Goal: Information Seeking & Learning: Check status

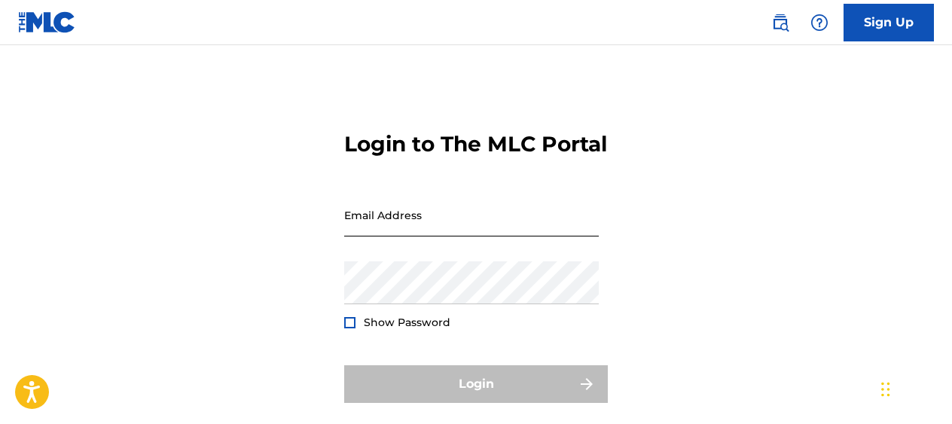
drag, startPoint x: 371, startPoint y: 248, endPoint x: 361, endPoint y: 242, distance: 11.1
click at [376, 236] on input "Email Address" at bounding box center [471, 215] width 255 height 43
type input "[EMAIL_ADDRESS][DOMAIN_NAME]"
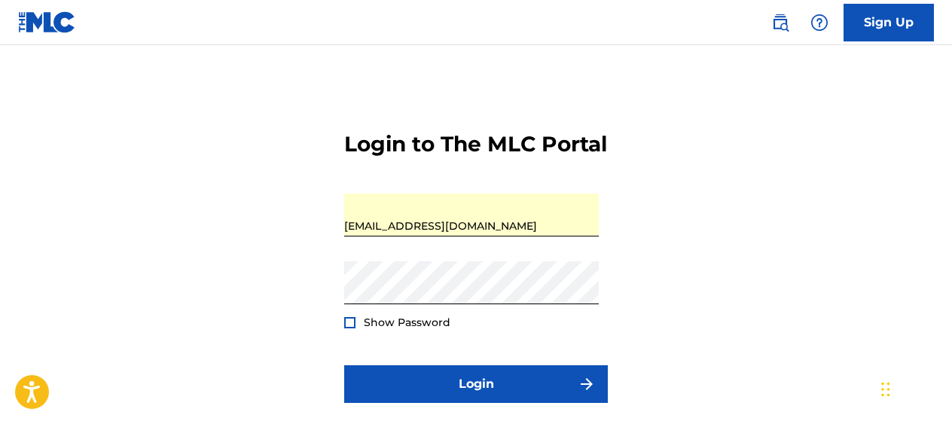
click at [350, 328] on div at bounding box center [349, 322] width 11 height 11
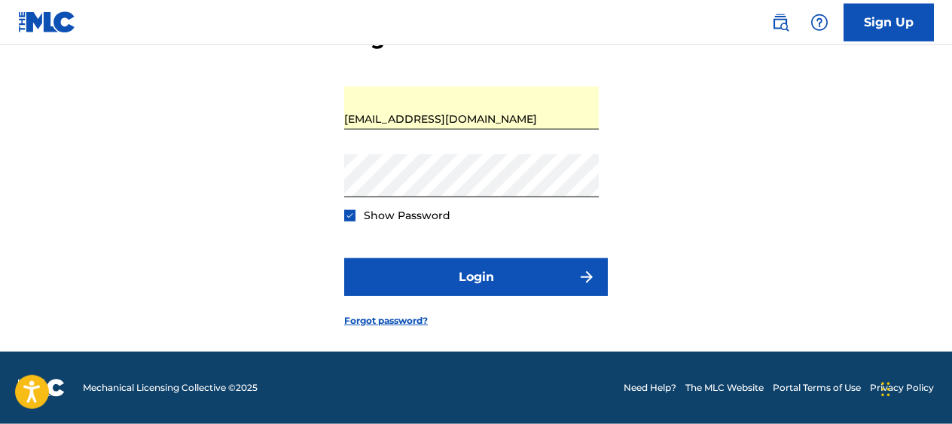
scroll to position [133, 0]
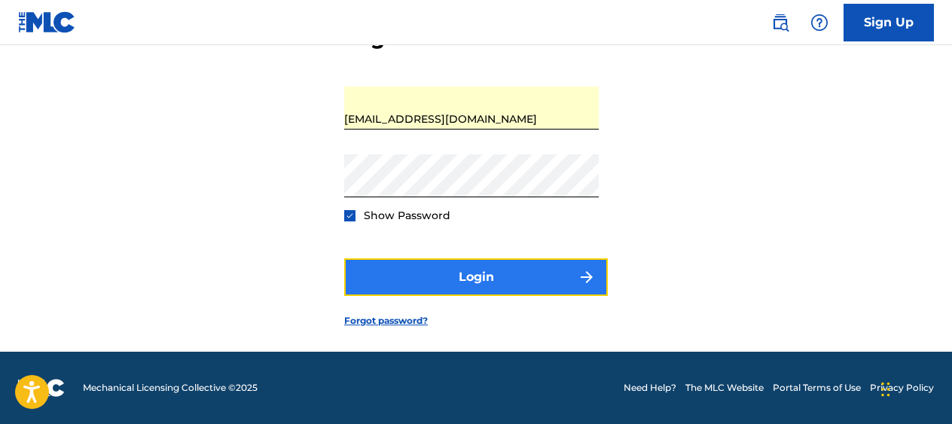
click at [484, 276] on button "Login" at bounding box center [476, 277] width 264 height 38
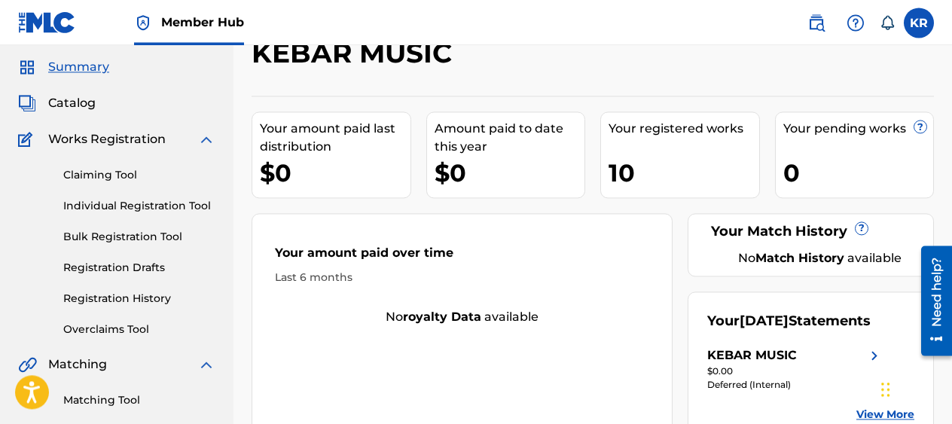
scroll to position [77, 0]
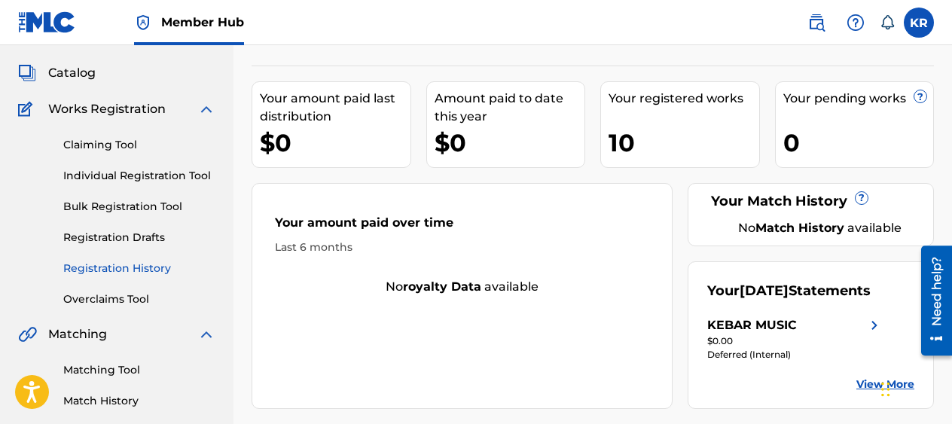
click at [128, 268] on link "Registration History" at bounding box center [139, 269] width 152 height 16
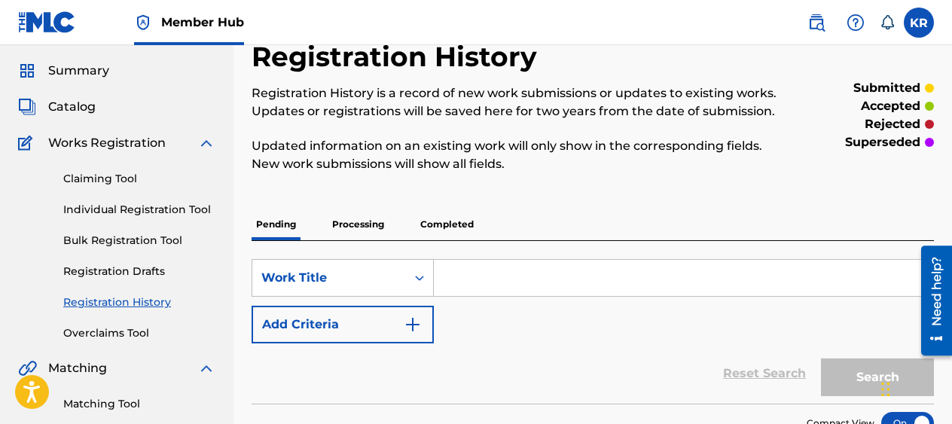
scroll to position [230, 0]
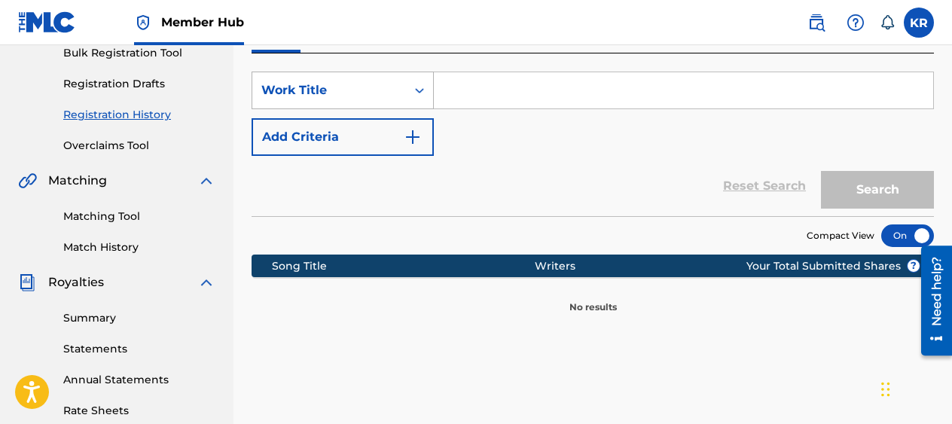
click at [419, 92] on icon "Search Form" at bounding box center [419, 90] width 15 height 15
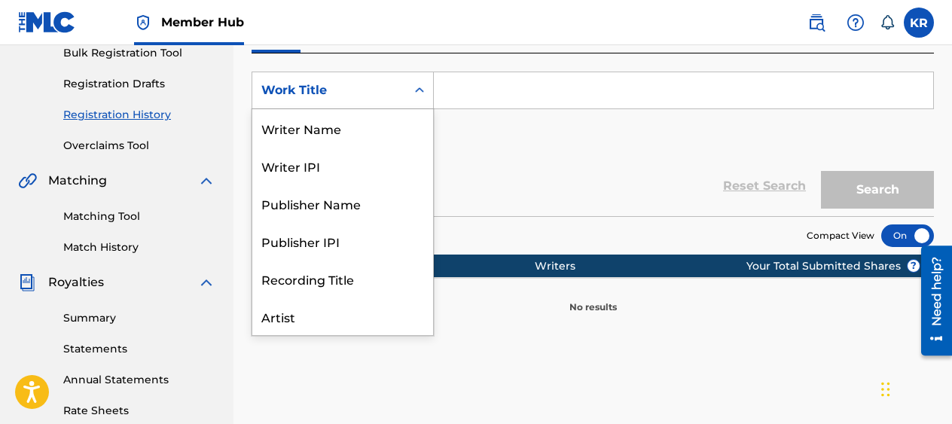
scroll to position [75, 0]
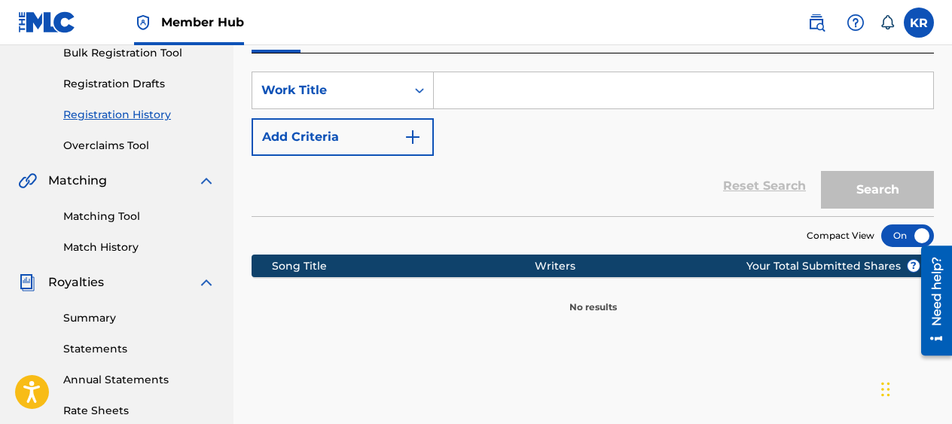
click at [459, 93] on input "Search Form" at bounding box center [683, 90] width 499 height 36
click at [421, 89] on icon "Search Form" at bounding box center [419, 90] width 15 height 15
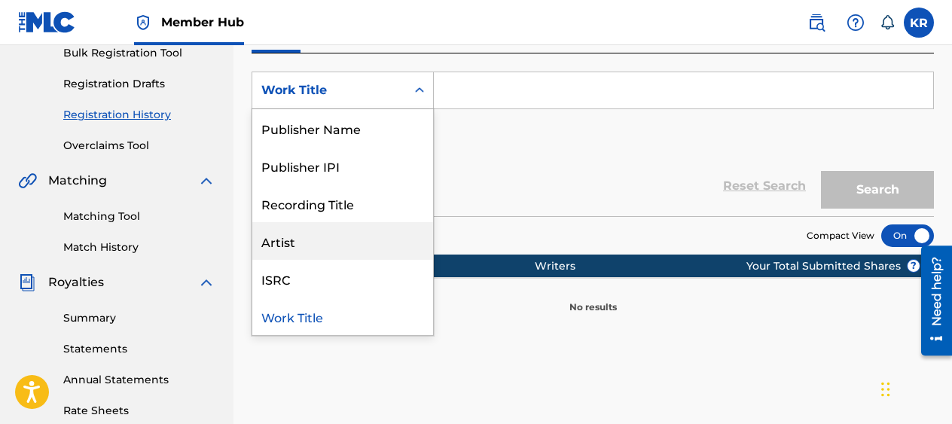
click at [281, 240] on div "Artist" at bounding box center [342, 241] width 181 height 38
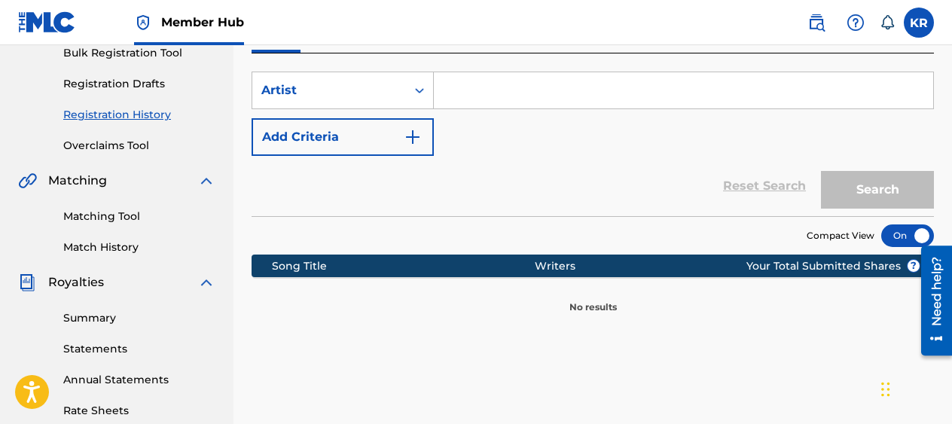
click at [457, 87] on input "Search Form" at bounding box center [683, 90] width 499 height 36
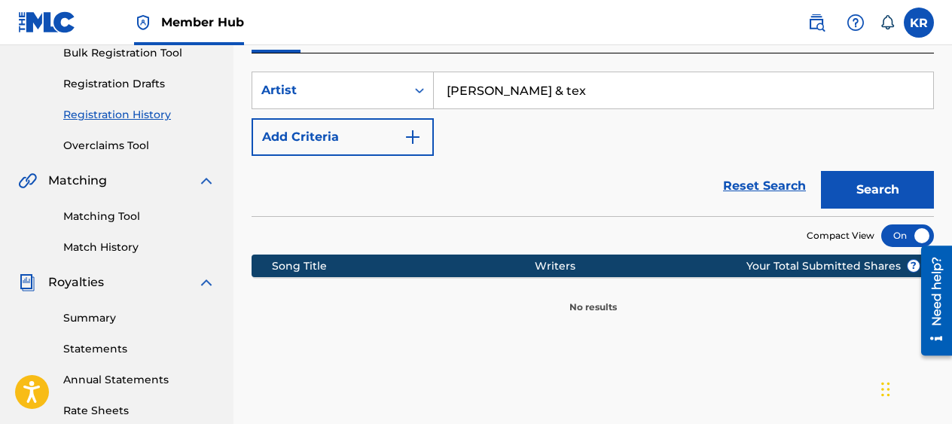
type input "[PERSON_NAME] & tex"
click at [821, 171] on button "Search" at bounding box center [877, 190] width 113 height 38
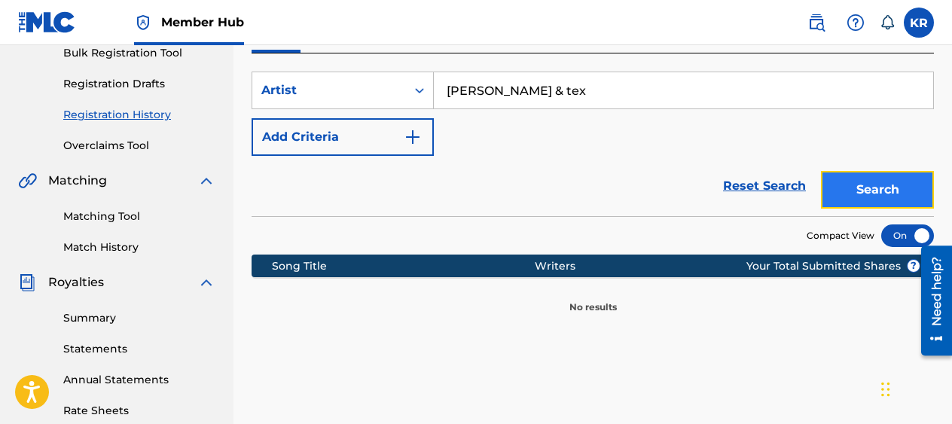
click at [854, 187] on button "Search" at bounding box center [877, 190] width 113 height 38
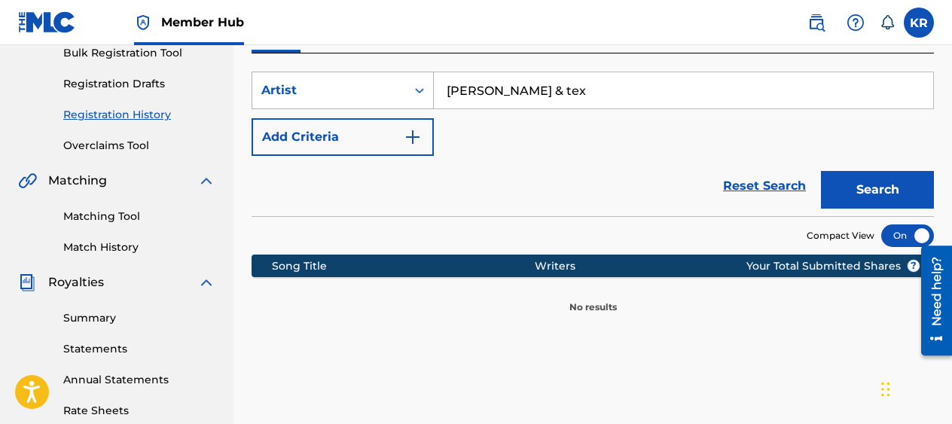
click at [417, 87] on icon "Search Form" at bounding box center [419, 90] width 15 height 15
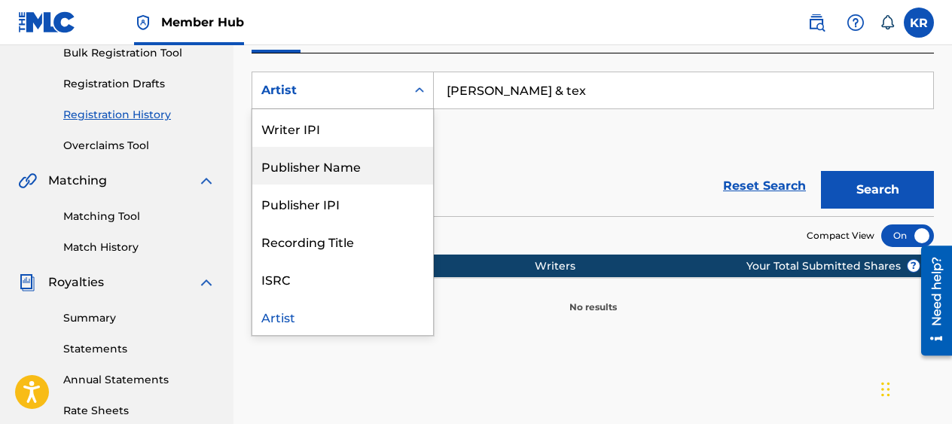
click at [328, 166] on div "Publisher Name" at bounding box center [342, 166] width 181 height 38
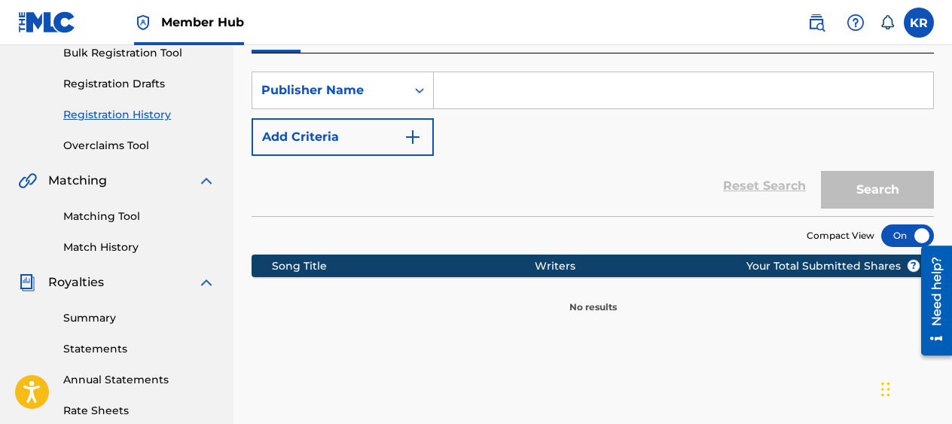
click at [486, 90] on input "Search Form" at bounding box center [683, 90] width 499 height 36
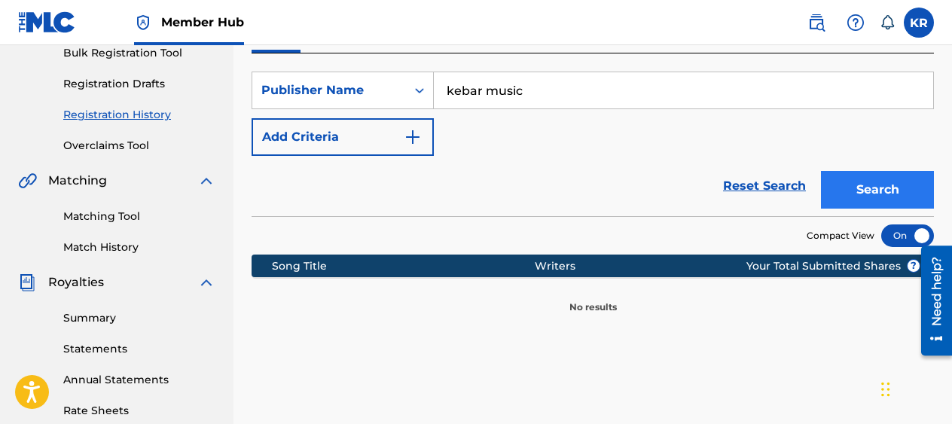
type input "kebar music"
click at [892, 182] on button "Search" at bounding box center [877, 190] width 113 height 38
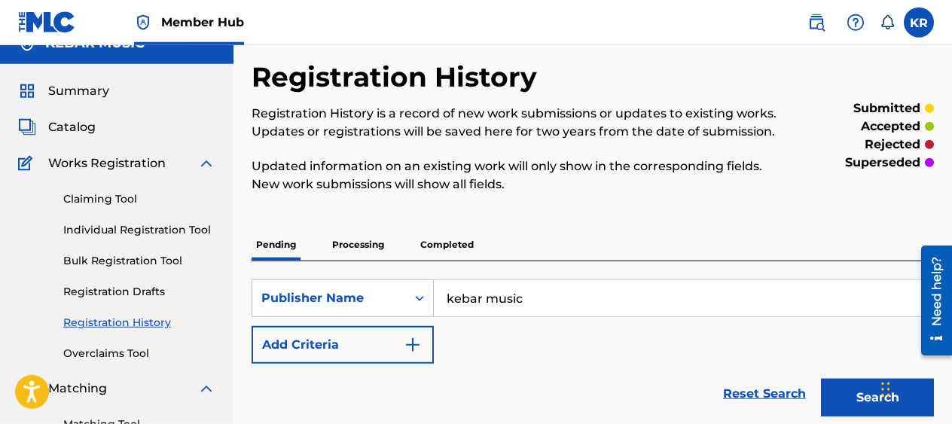
scroll to position [0, 0]
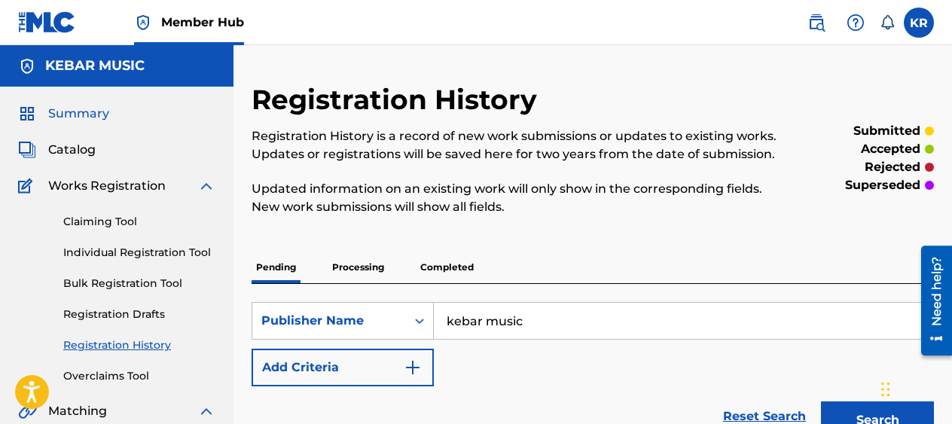
click at [84, 114] on span "Summary" at bounding box center [78, 114] width 61 height 18
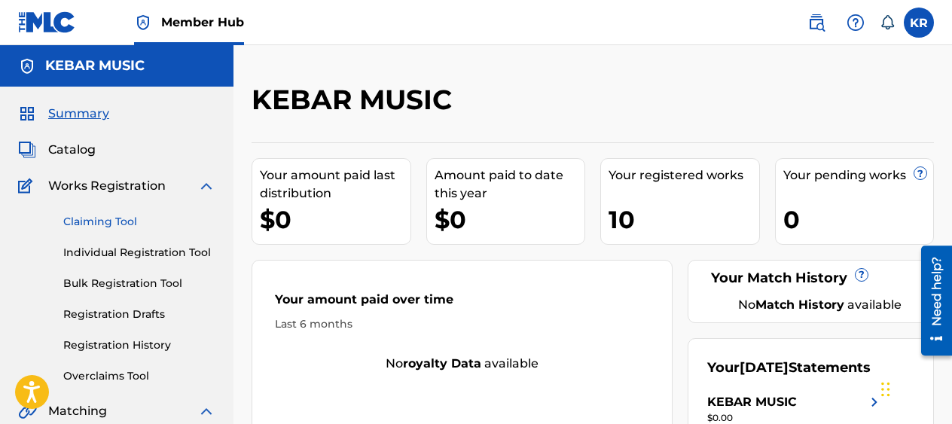
click at [99, 221] on link "Claiming Tool" at bounding box center [139, 222] width 152 height 16
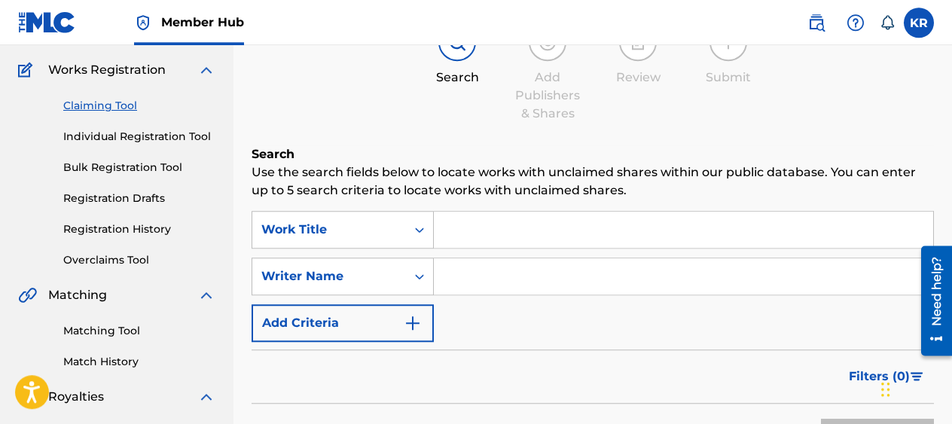
scroll to position [230, 0]
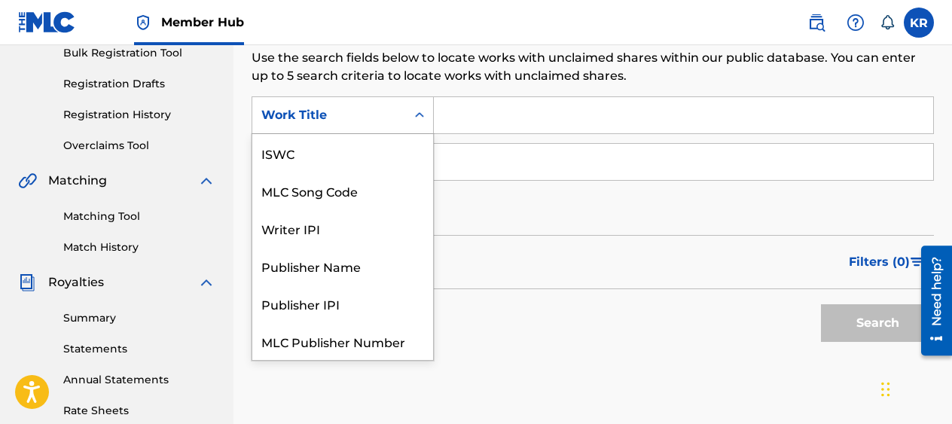
click at [421, 114] on icon "Search Form" at bounding box center [419, 114] width 9 height 5
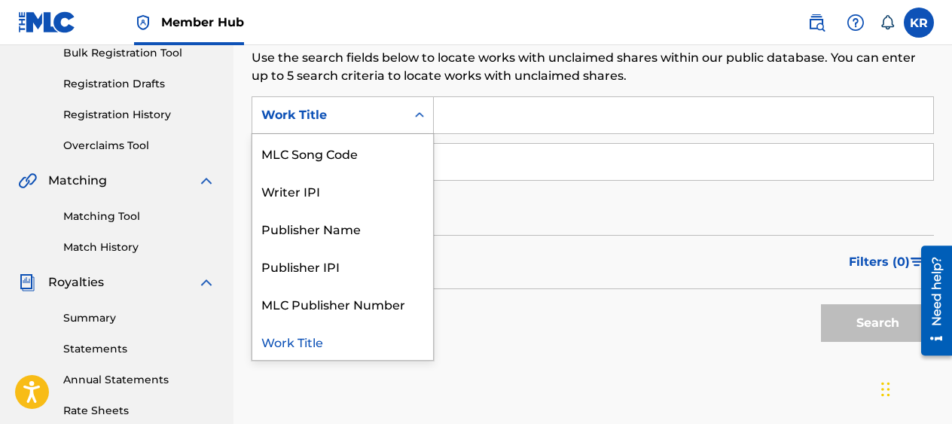
click at [465, 117] on input "Search Form" at bounding box center [683, 115] width 499 height 36
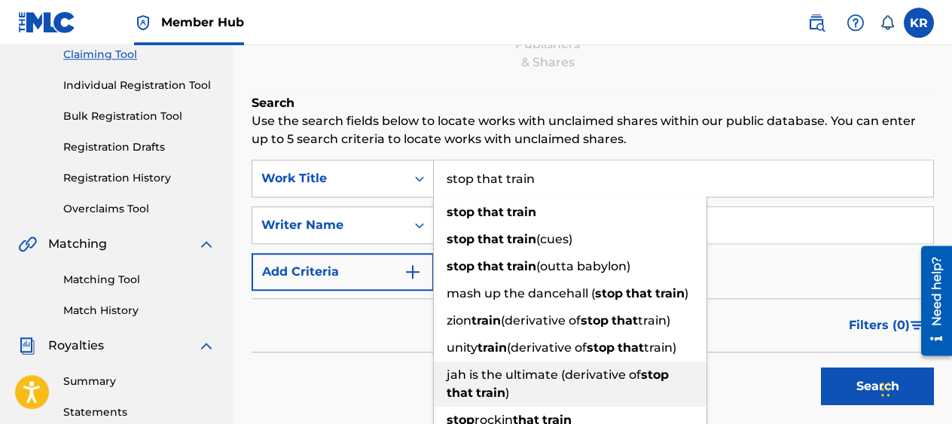
scroll to position [154, 0]
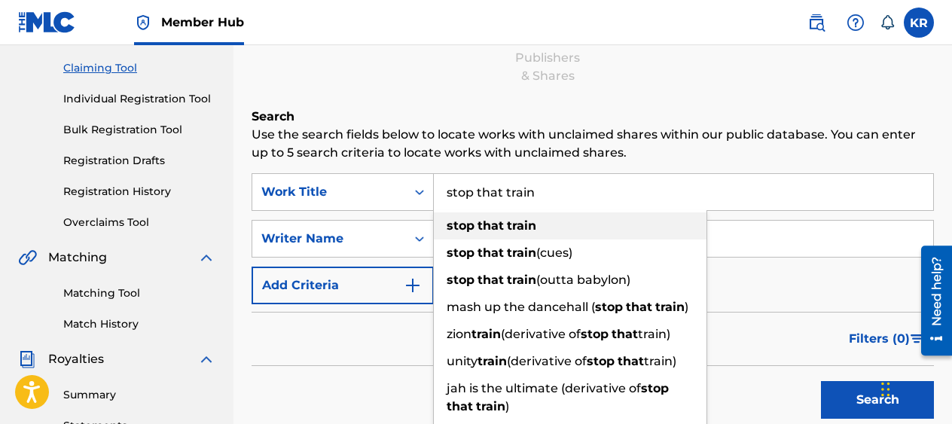
type input "stop that train"
click at [497, 224] on strong "that" at bounding box center [490, 225] width 26 height 14
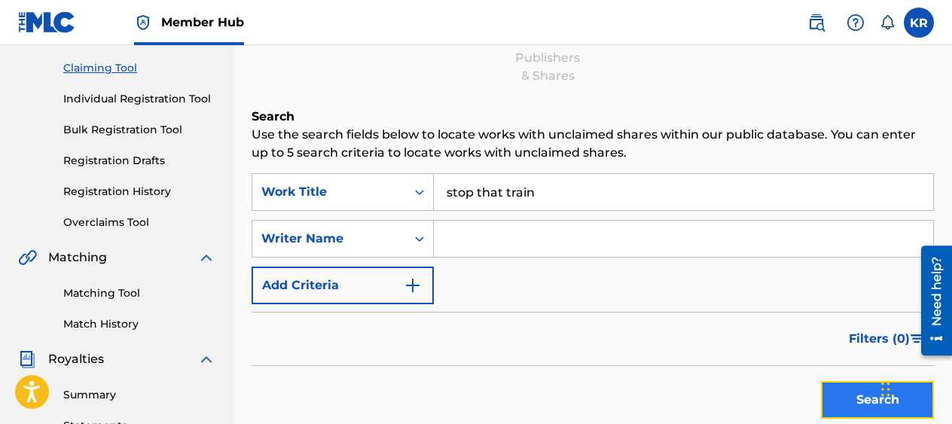
click at [870, 400] on button "Search" at bounding box center [877, 400] width 113 height 38
click at [872, 399] on button "Search" at bounding box center [877, 400] width 113 height 38
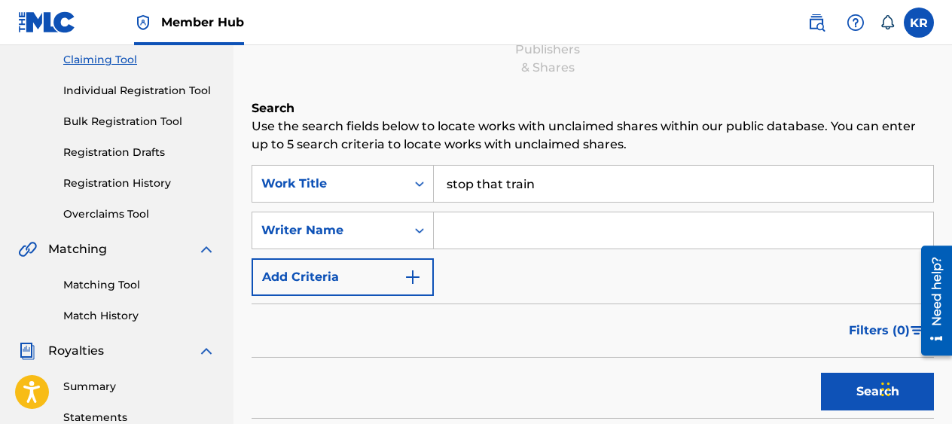
scroll to position [0, 0]
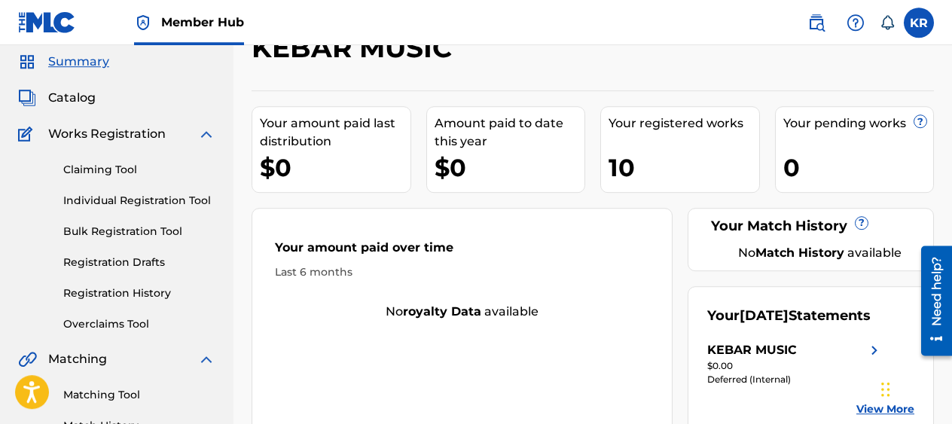
scroll to position [154, 0]
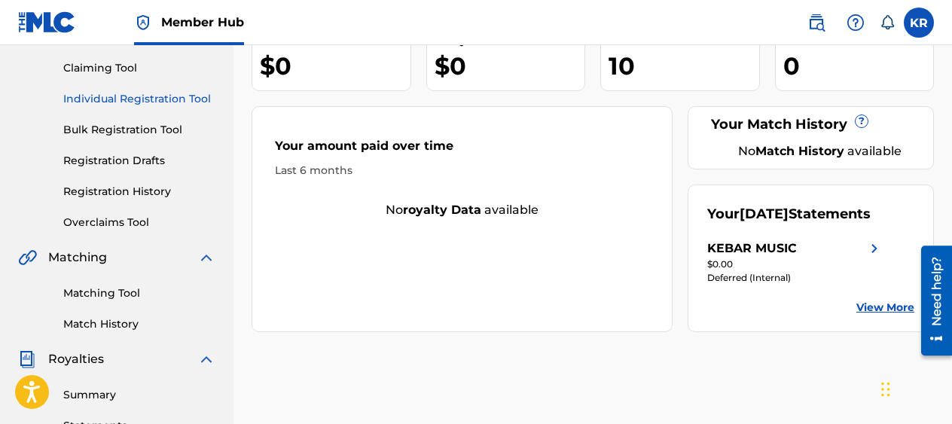
click at [139, 99] on link "Individual Registration Tool" at bounding box center [139, 99] width 152 height 16
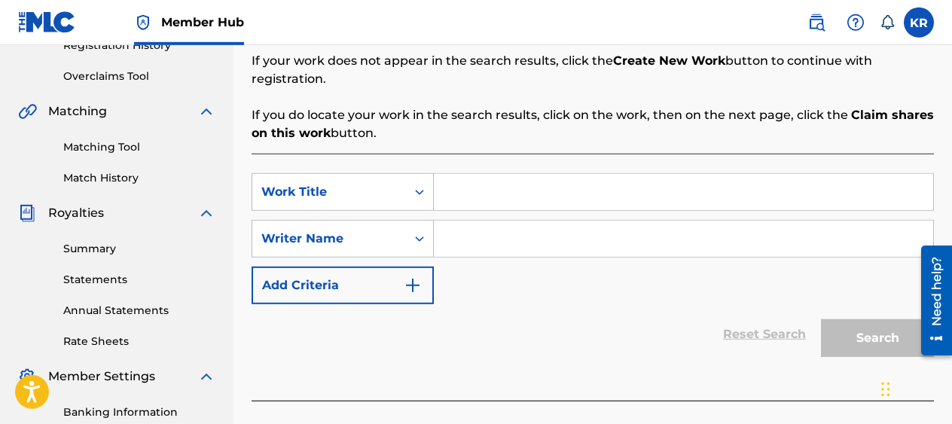
scroll to position [307, 0]
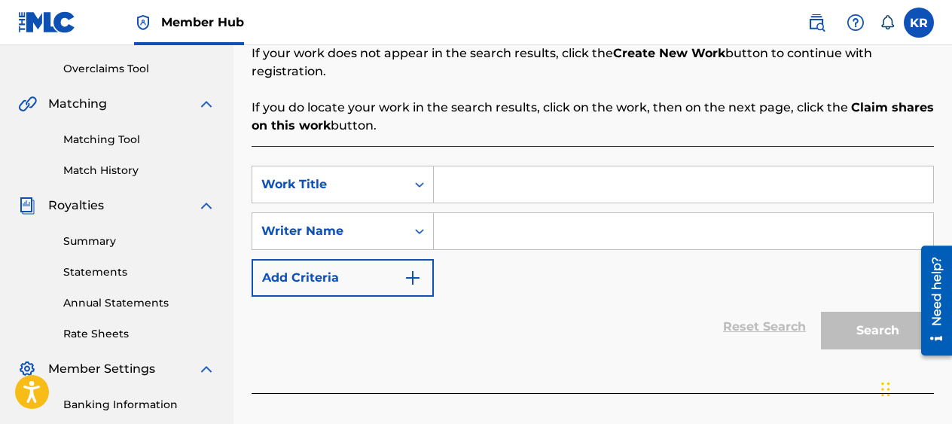
click at [453, 172] on input "Search Form" at bounding box center [683, 184] width 499 height 36
type input "tonight"
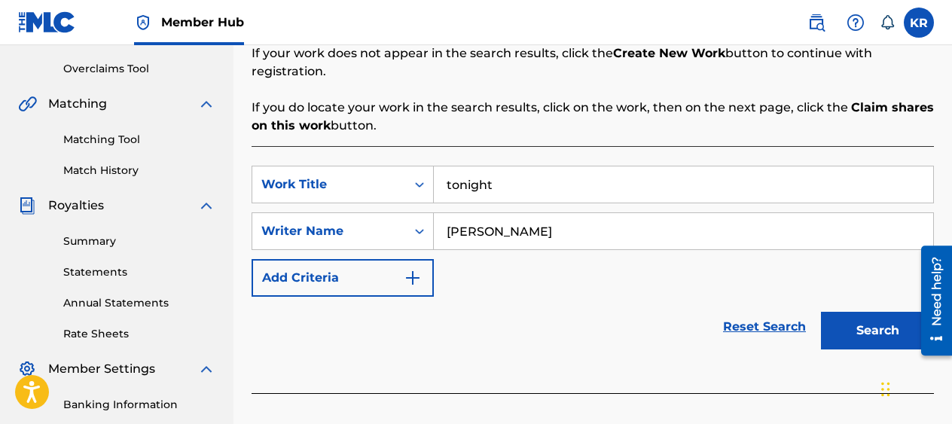
type input "[PERSON_NAME]"
click at [864, 328] on button "Search" at bounding box center [877, 331] width 113 height 38
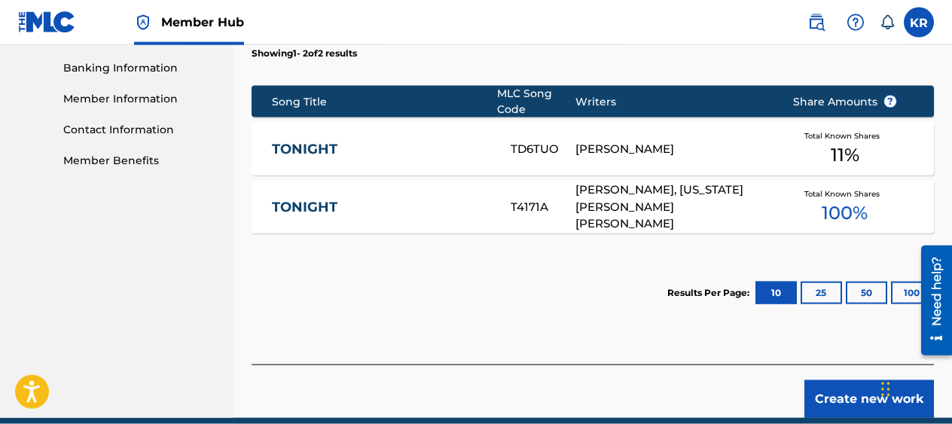
scroll to position [538, 0]
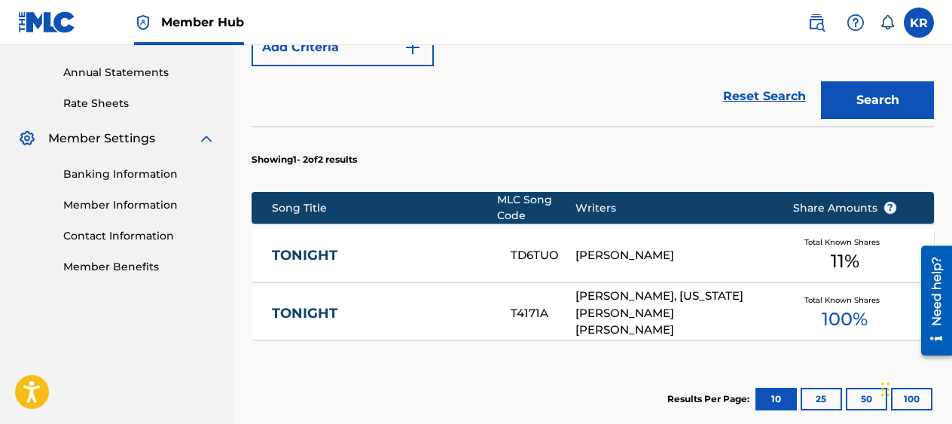
click at [642, 306] on div "[PERSON_NAME], [US_STATE][PERSON_NAME] [PERSON_NAME]" at bounding box center [672, 313] width 194 height 51
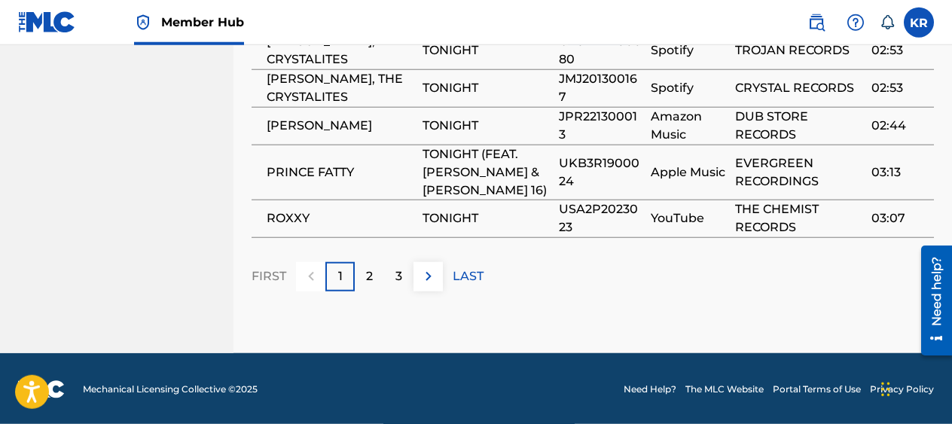
scroll to position [1303, 0]
click at [373, 274] on div "2" at bounding box center [369, 275] width 29 height 29
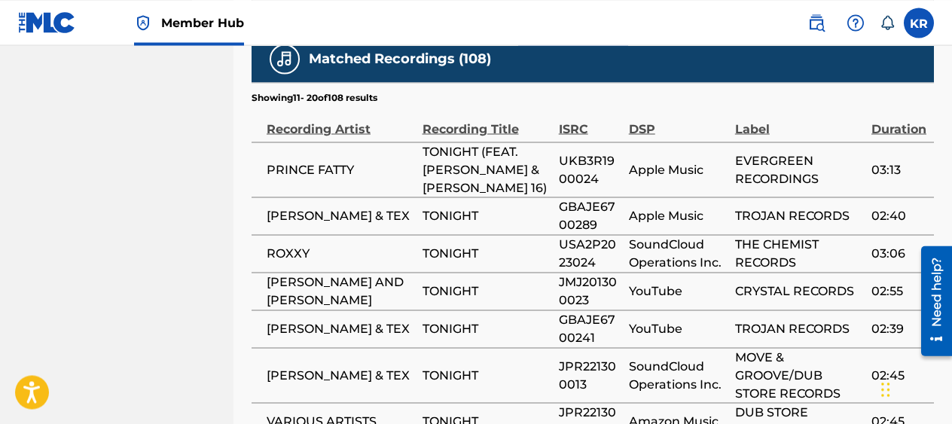
scroll to position [1163, 0]
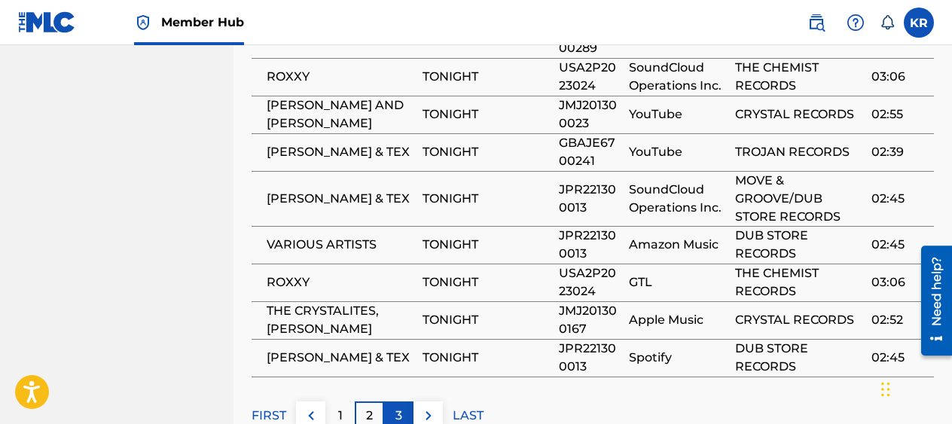
click at [398, 407] on p "3" at bounding box center [398, 416] width 7 height 18
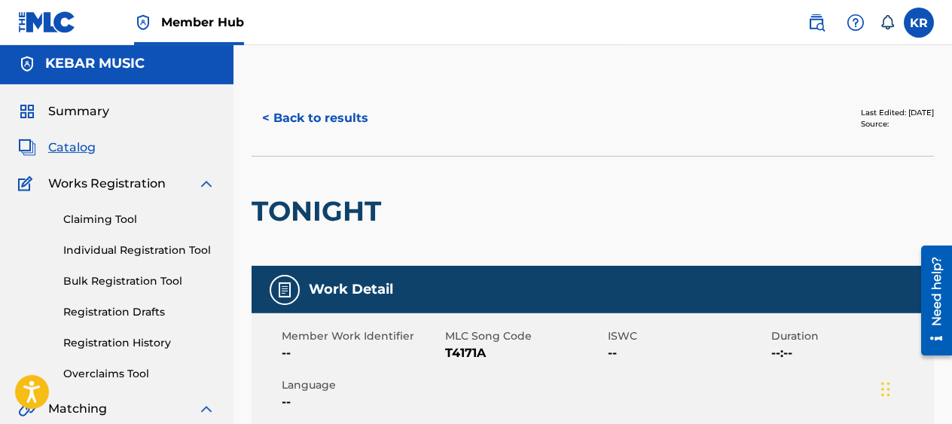
scroll to position [0, 0]
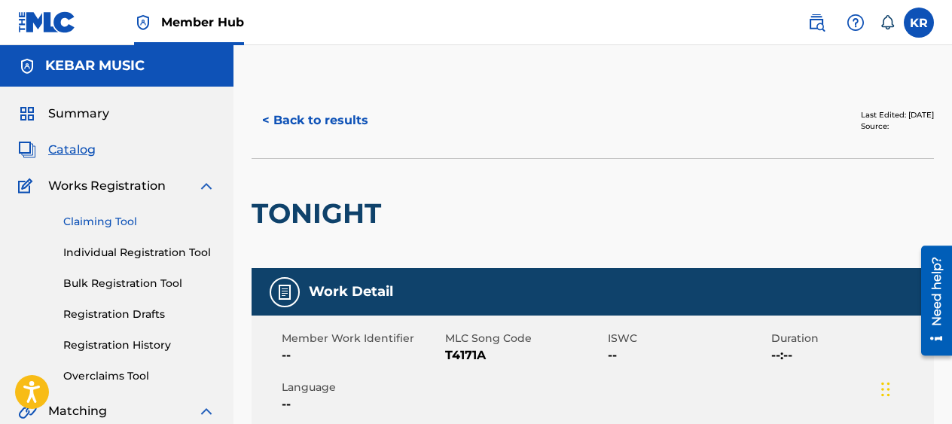
click at [105, 216] on link "Claiming Tool" at bounding box center [139, 222] width 152 height 16
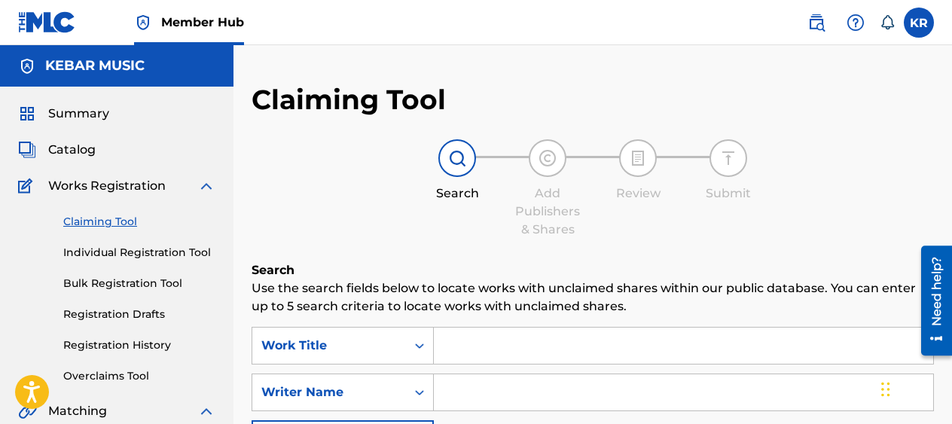
click at [472, 343] on input "Search Form" at bounding box center [683, 346] width 499 height 36
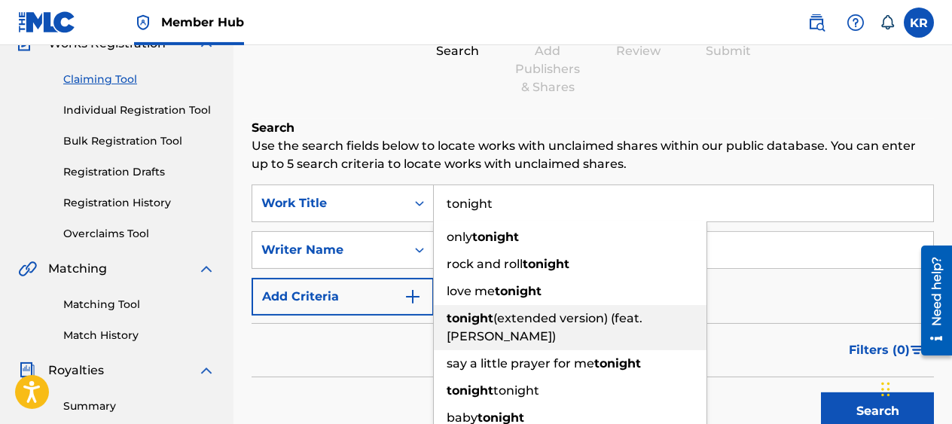
scroll to position [154, 0]
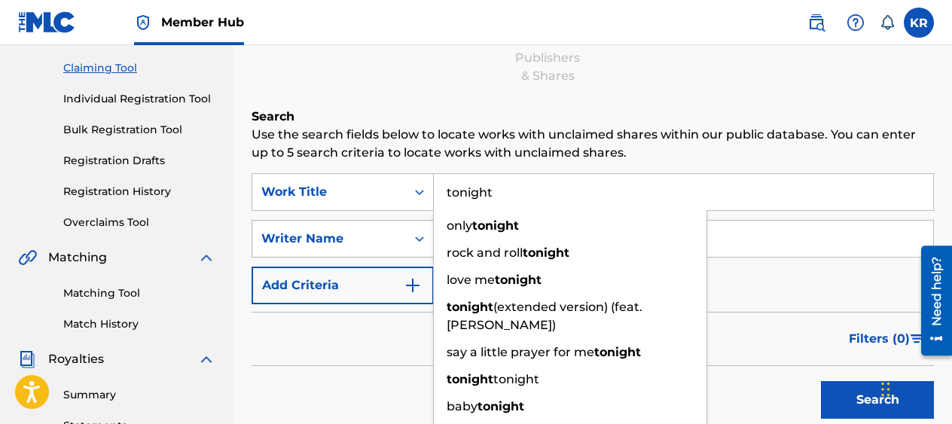
type input "tonight"
click at [420, 233] on icon "Search Form" at bounding box center [419, 238] width 15 height 15
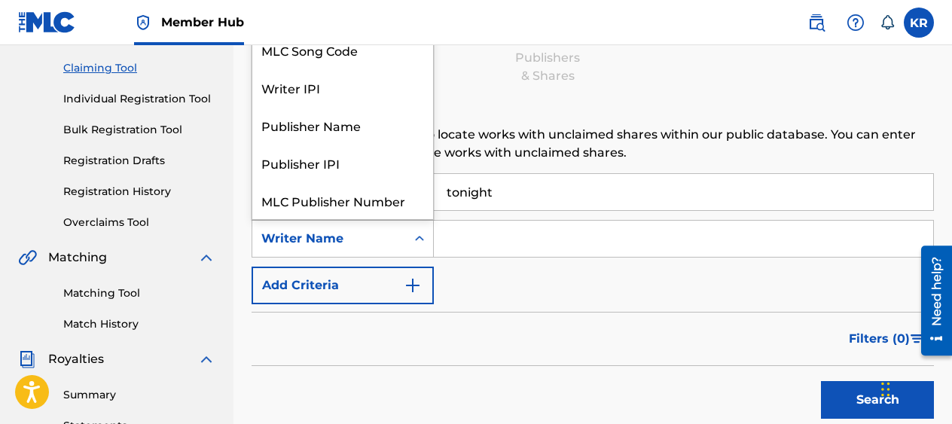
scroll to position [38, 0]
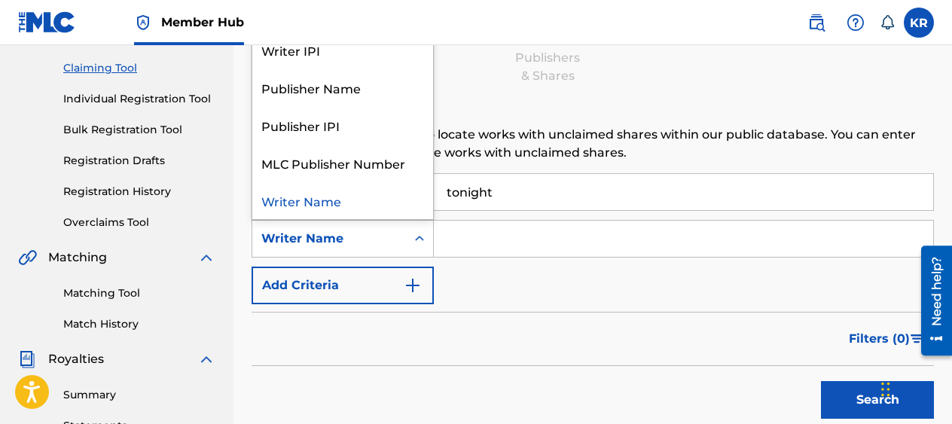
click at [450, 241] on input "Search Form" at bounding box center [683, 239] width 499 height 36
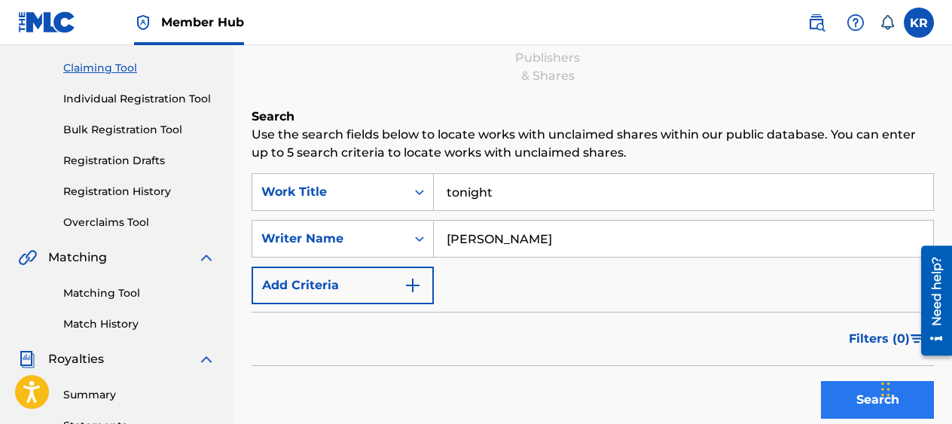
type input "[PERSON_NAME]"
click at [855, 398] on button "Search" at bounding box center [877, 400] width 113 height 38
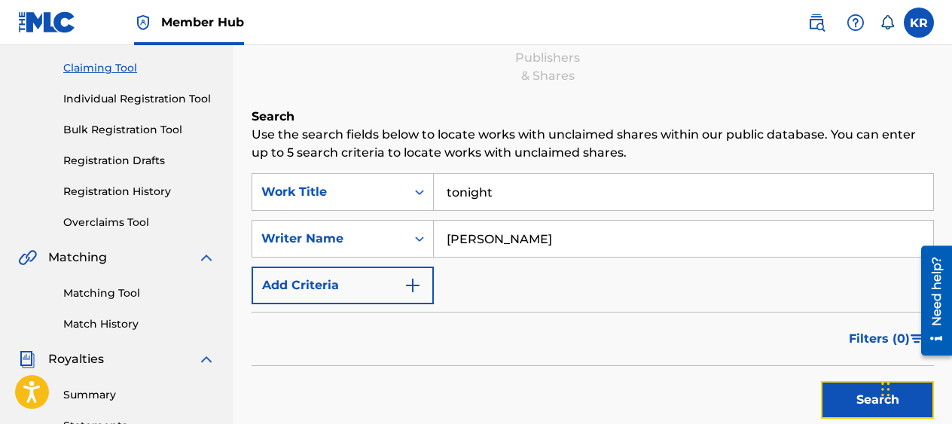
click at [855, 401] on button "Search" at bounding box center [877, 400] width 113 height 38
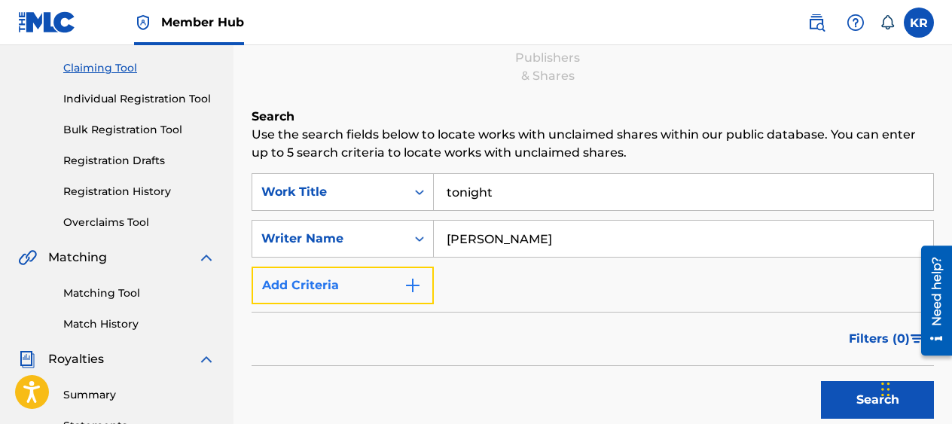
click at [413, 281] on img "Search Form" at bounding box center [413, 285] width 18 height 18
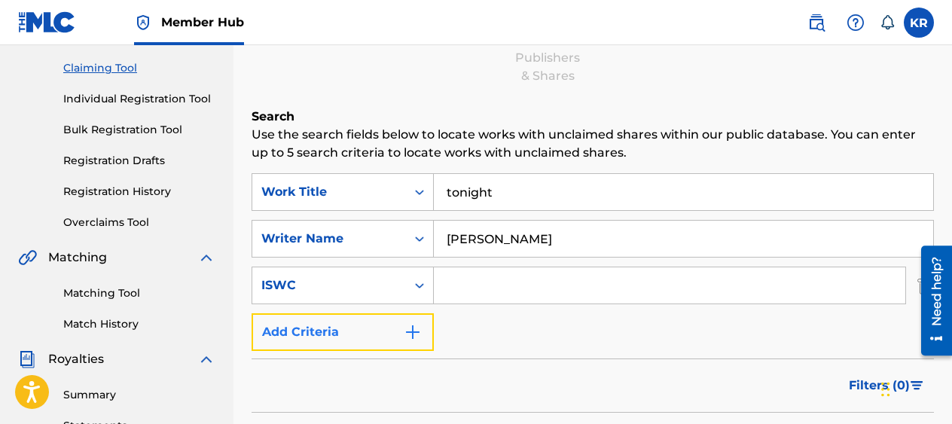
click at [414, 331] on img "Search Form" at bounding box center [413, 332] width 18 height 18
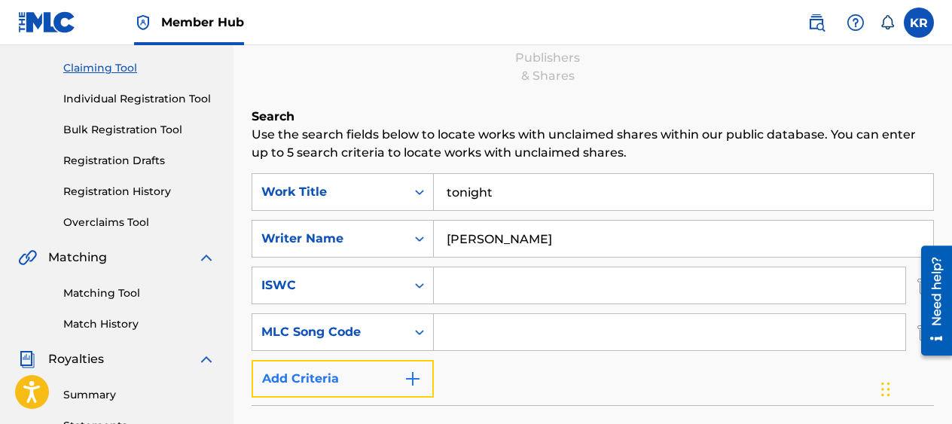
click at [414, 376] on img "Search Form" at bounding box center [413, 379] width 18 height 18
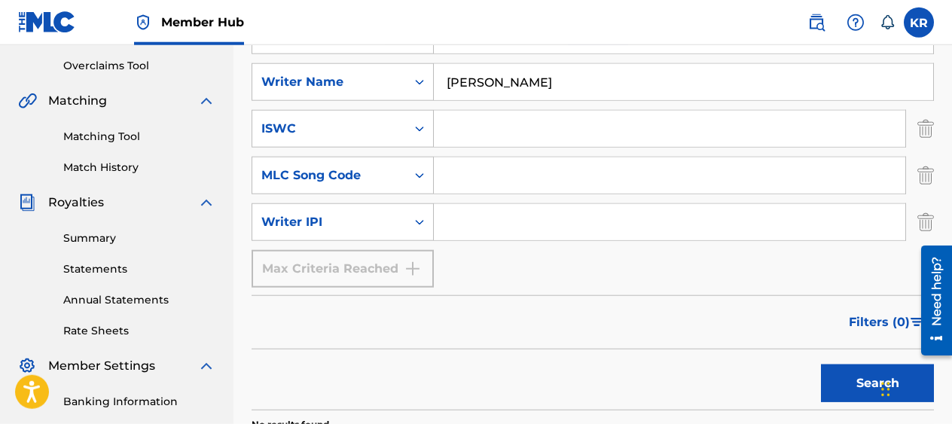
scroll to position [384, 0]
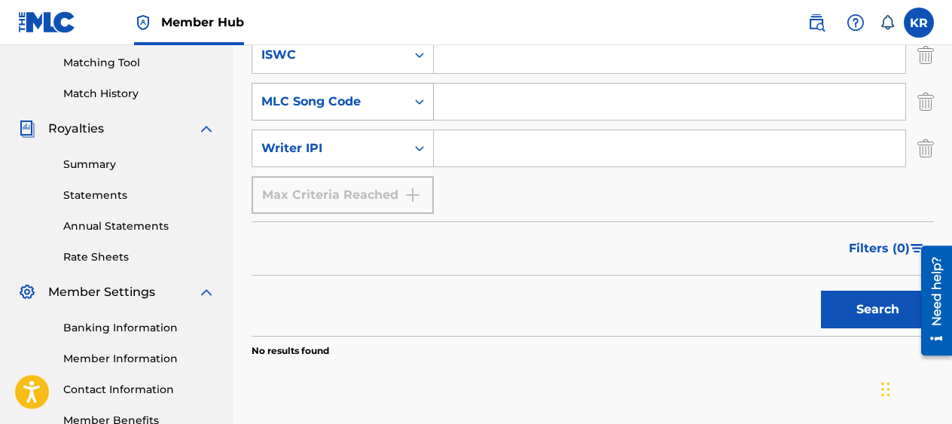
click at [420, 100] on icon "Search Form" at bounding box center [419, 101] width 15 height 15
click at [416, 96] on icon "Search Form" at bounding box center [419, 101] width 15 height 15
click at [321, 97] on div "MLC Song Code" at bounding box center [329, 102] width 136 height 18
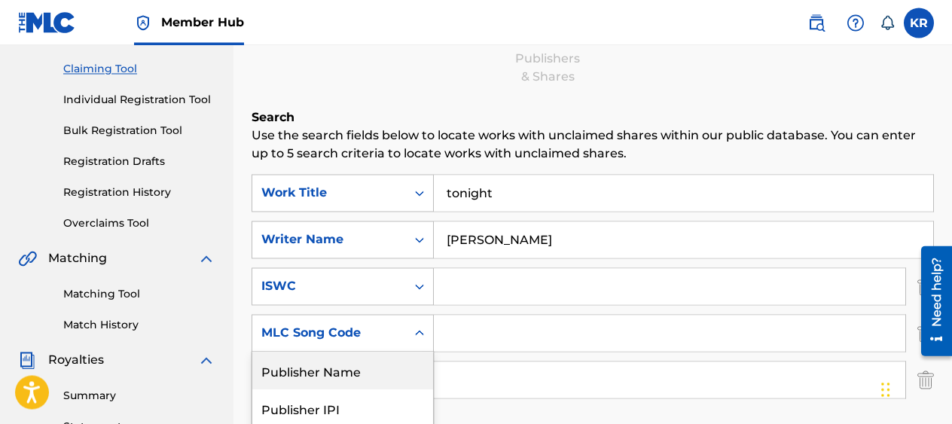
scroll to position [0, 0]
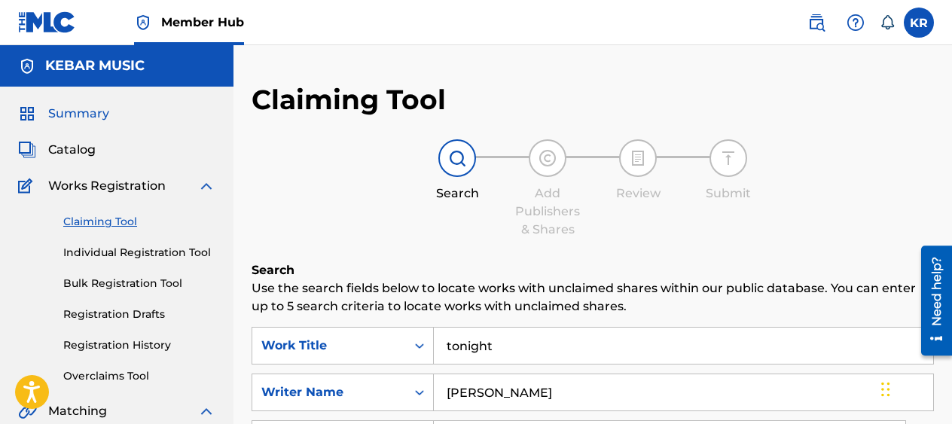
click at [80, 114] on span "Summary" at bounding box center [78, 114] width 61 height 18
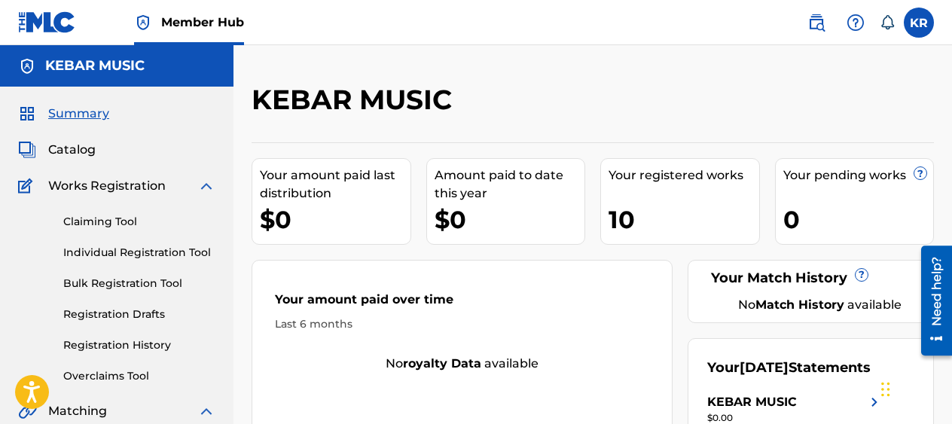
click at [80, 114] on span "Summary" at bounding box center [78, 114] width 61 height 18
click at [41, 17] on img at bounding box center [47, 22] width 58 height 22
click at [819, 18] on img at bounding box center [816, 23] width 18 height 18
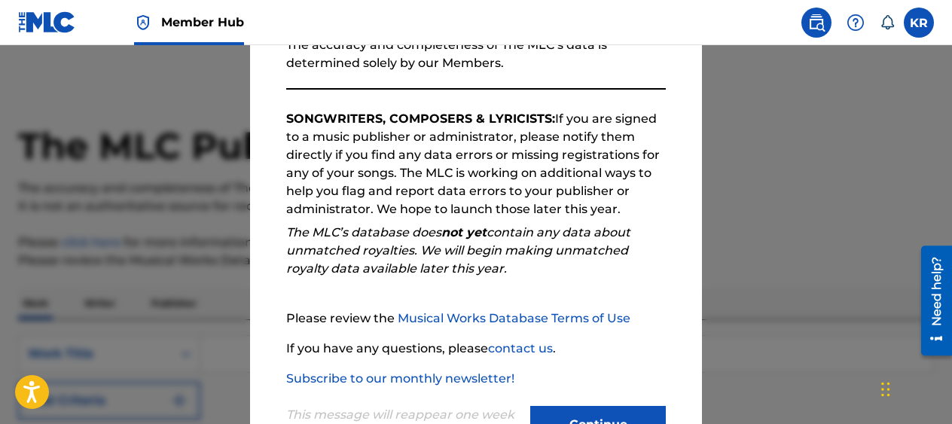
scroll to position [265, 0]
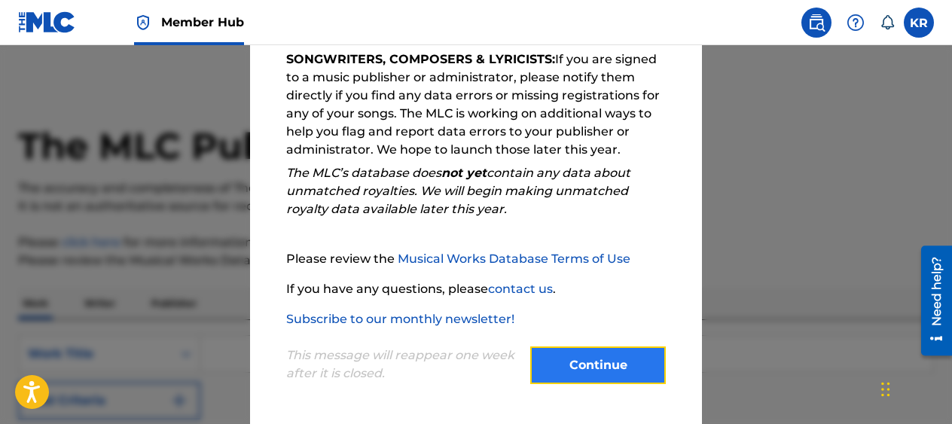
click at [594, 370] on button "Continue" at bounding box center [598, 365] width 136 height 38
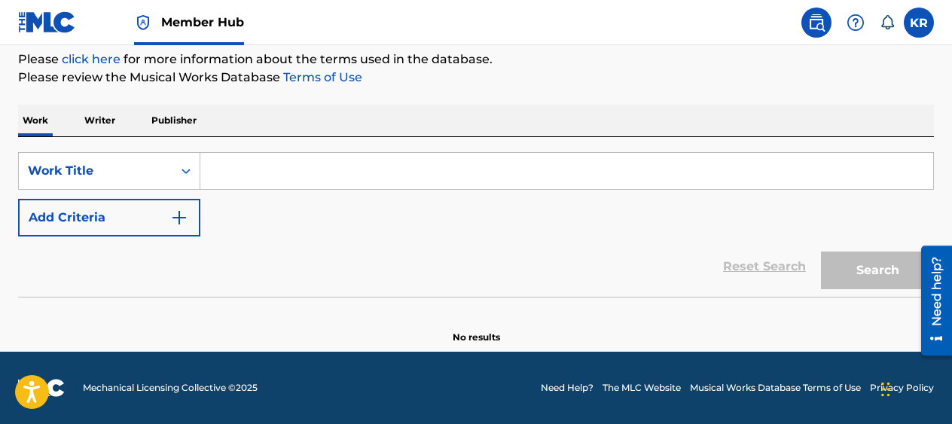
scroll to position [0, 0]
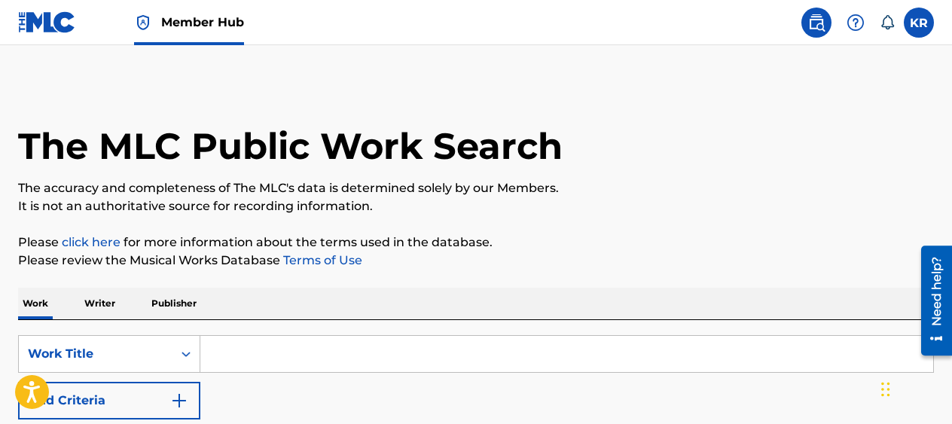
click at [172, 22] on span "Member Hub" at bounding box center [202, 22] width 83 height 17
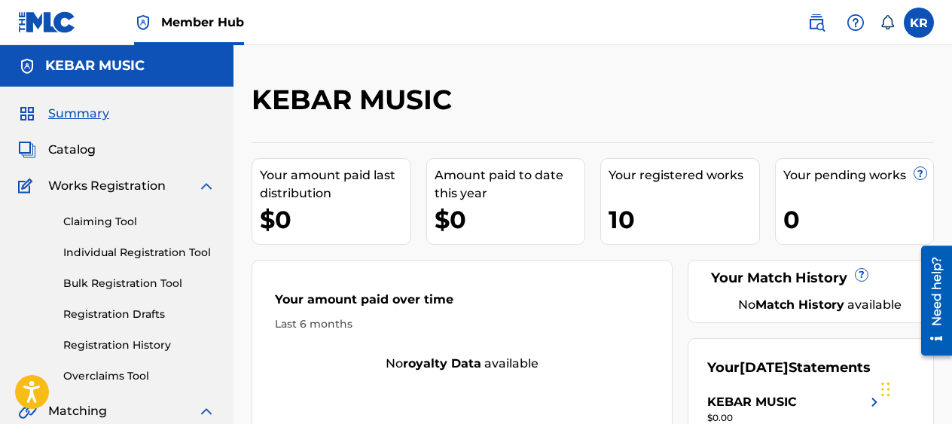
click at [44, 19] on img at bounding box center [47, 22] width 58 height 22
click at [69, 150] on span "Catalog" at bounding box center [71, 150] width 47 height 18
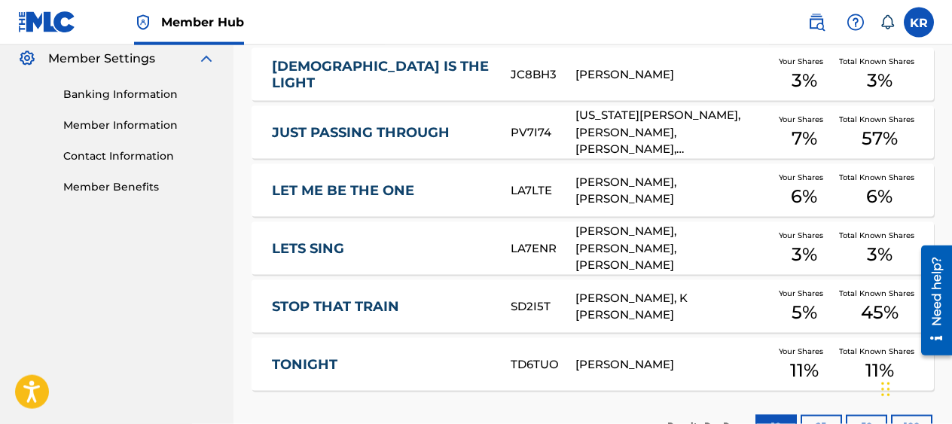
scroll to position [691, 0]
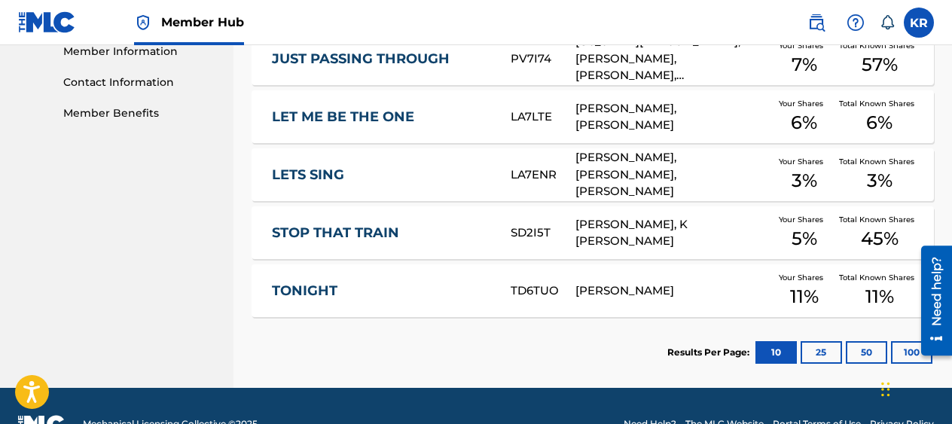
click at [661, 172] on div "[PERSON_NAME], [PERSON_NAME], [PERSON_NAME]" at bounding box center [672, 174] width 194 height 51
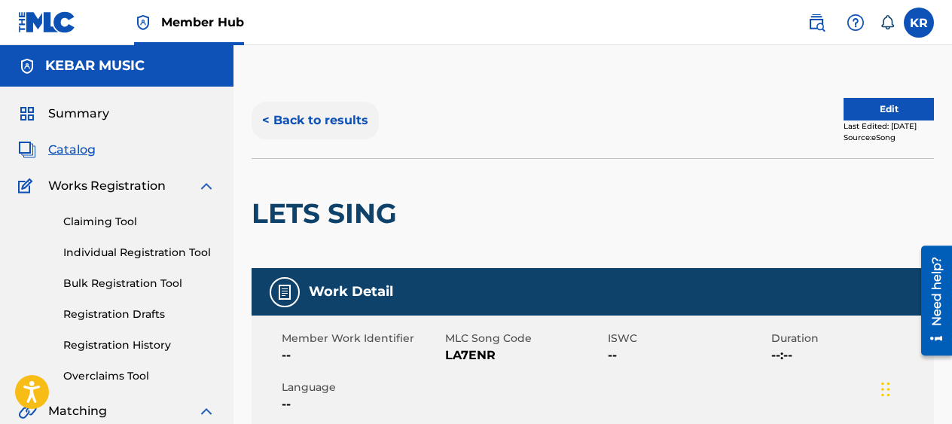
click at [336, 120] on button "< Back to results" at bounding box center [314, 121] width 127 height 38
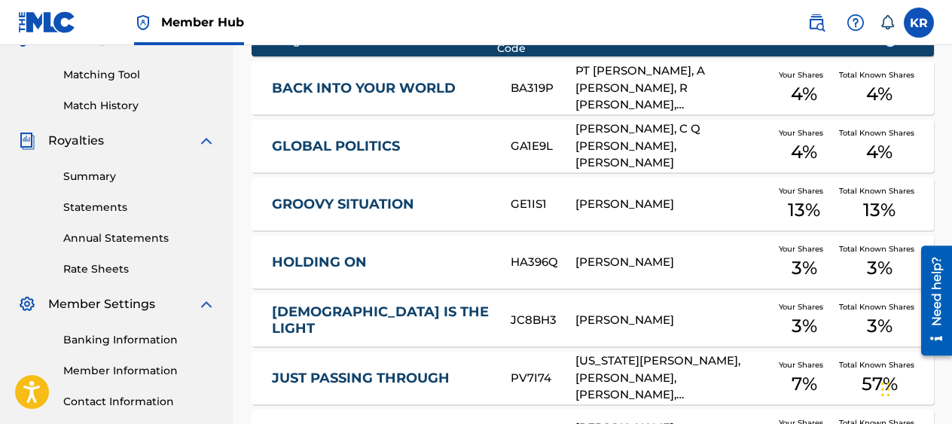
scroll to position [248, 0]
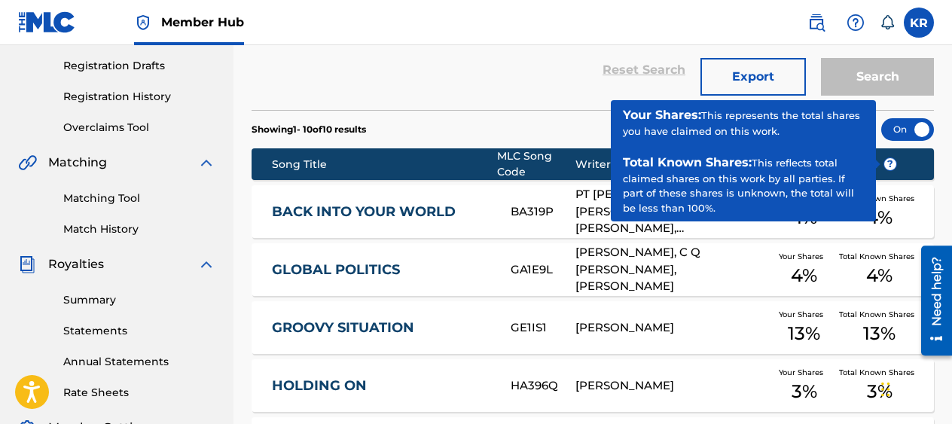
click at [889, 162] on span "?" at bounding box center [890, 164] width 12 height 12
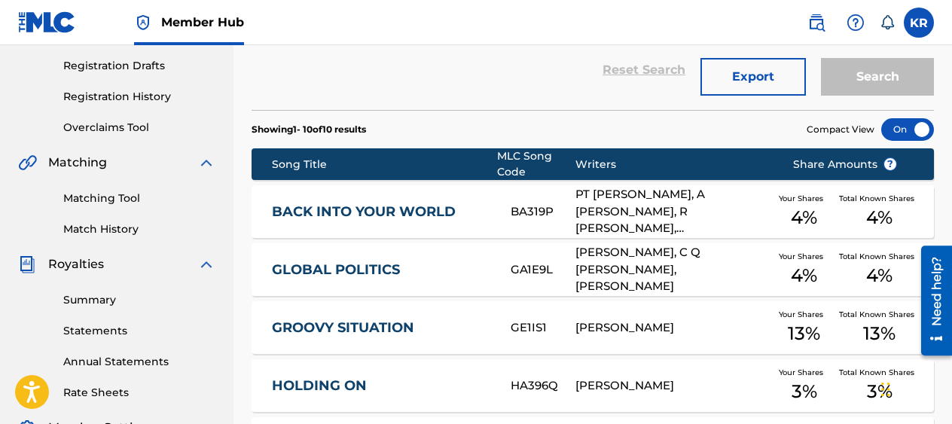
click at [800, 210] on span "4 %" at bounding box center [804, 217] width 26 height 27
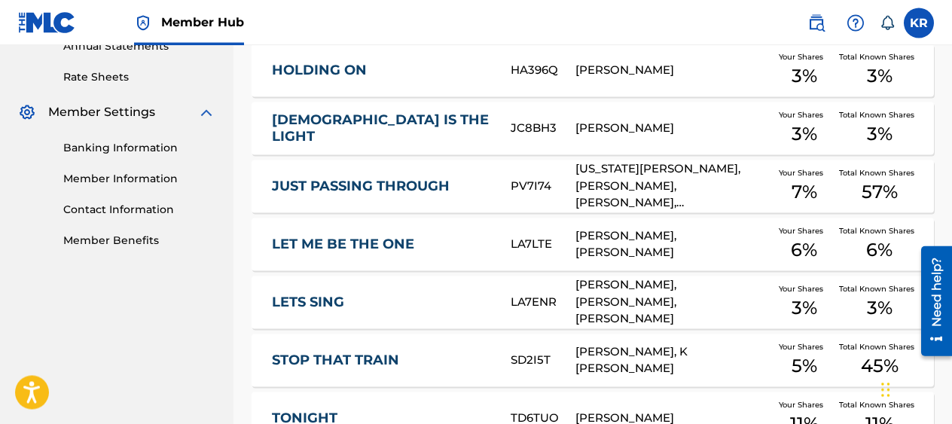
scroll to position [709, 0]
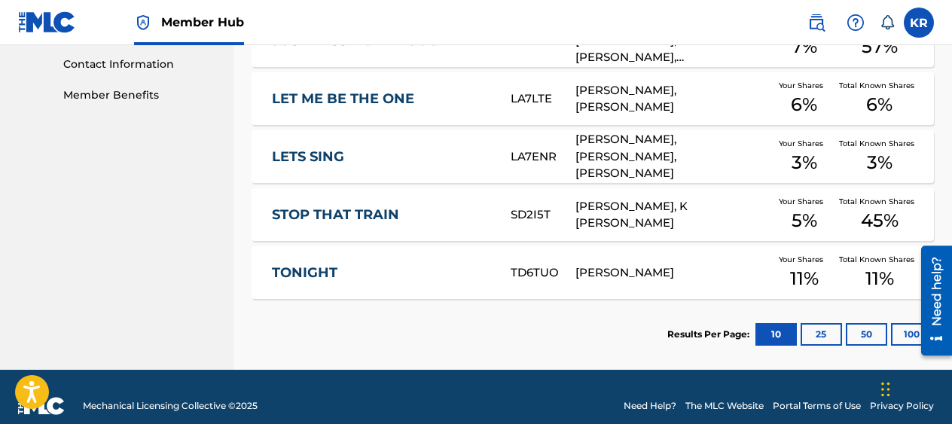
click at [307, 271] on link "TONIGHT" at bounding box center [381, 272] width 218 height 17
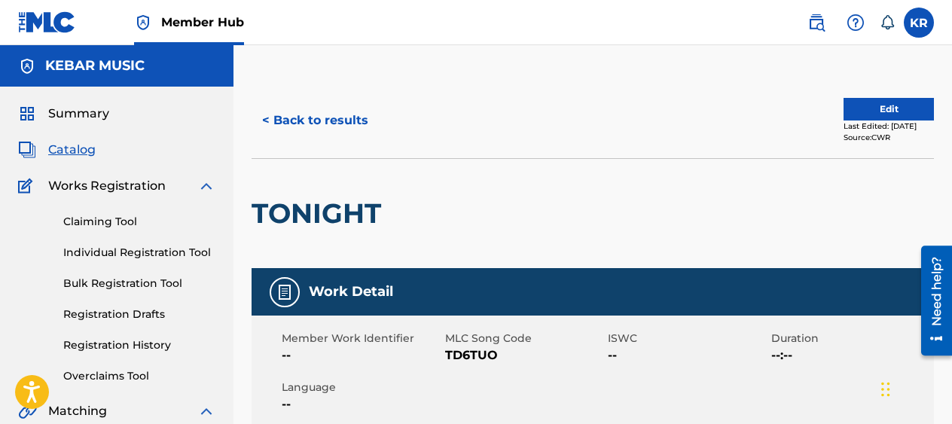
scroll to position [479, 0]
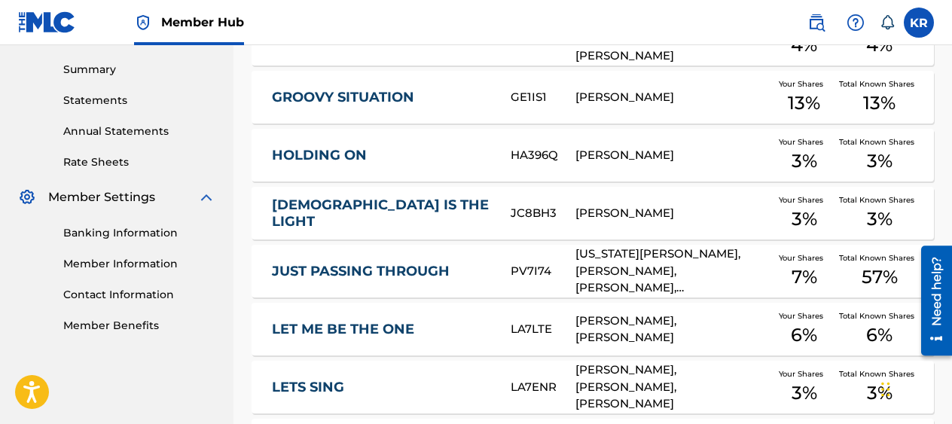
click at [140, 262] on link "Member Information" at bounding box center [139, 264] width 152 height 16
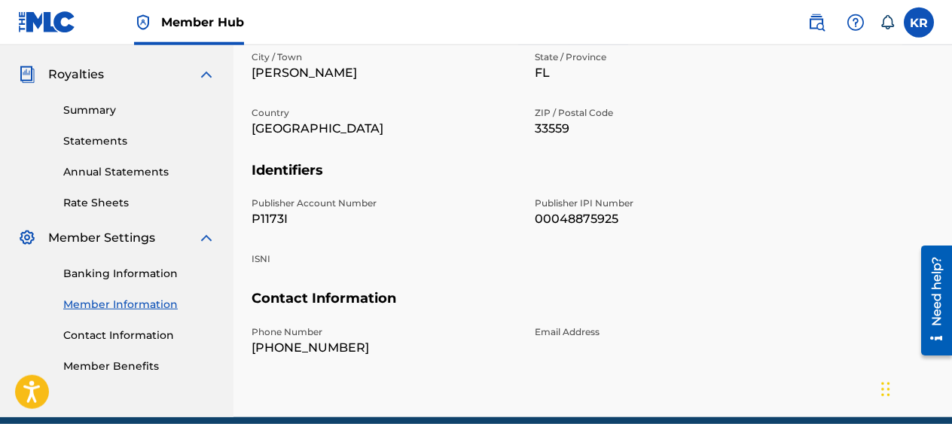
scroll to position [504, 0]
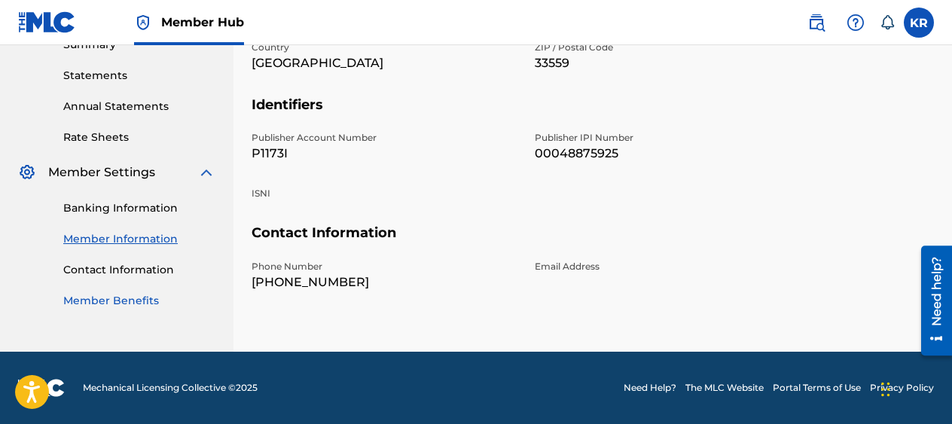
click at [124, 302] on link "Member Benefits" at bounding box center [139, 301] width 152 height 16
